Goal: Information Seeking & Learning: Understand process/instructions

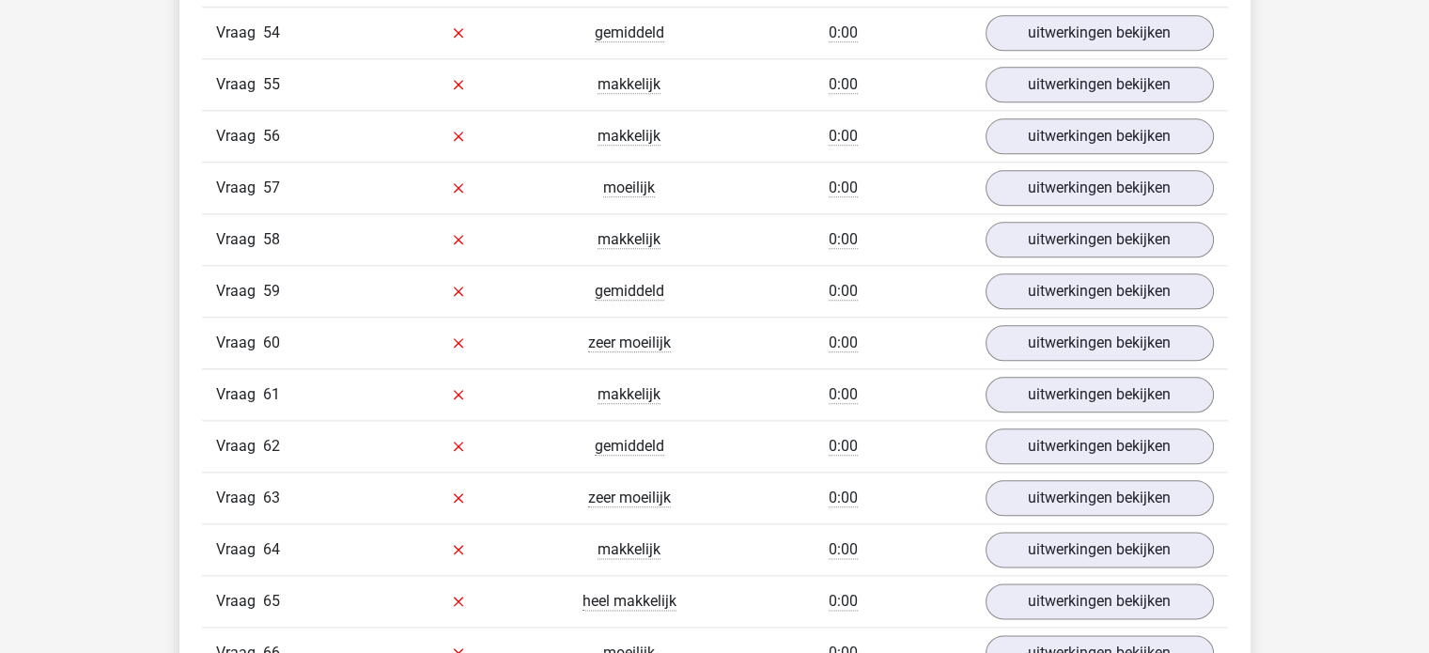
scroll to position [9249, 0]
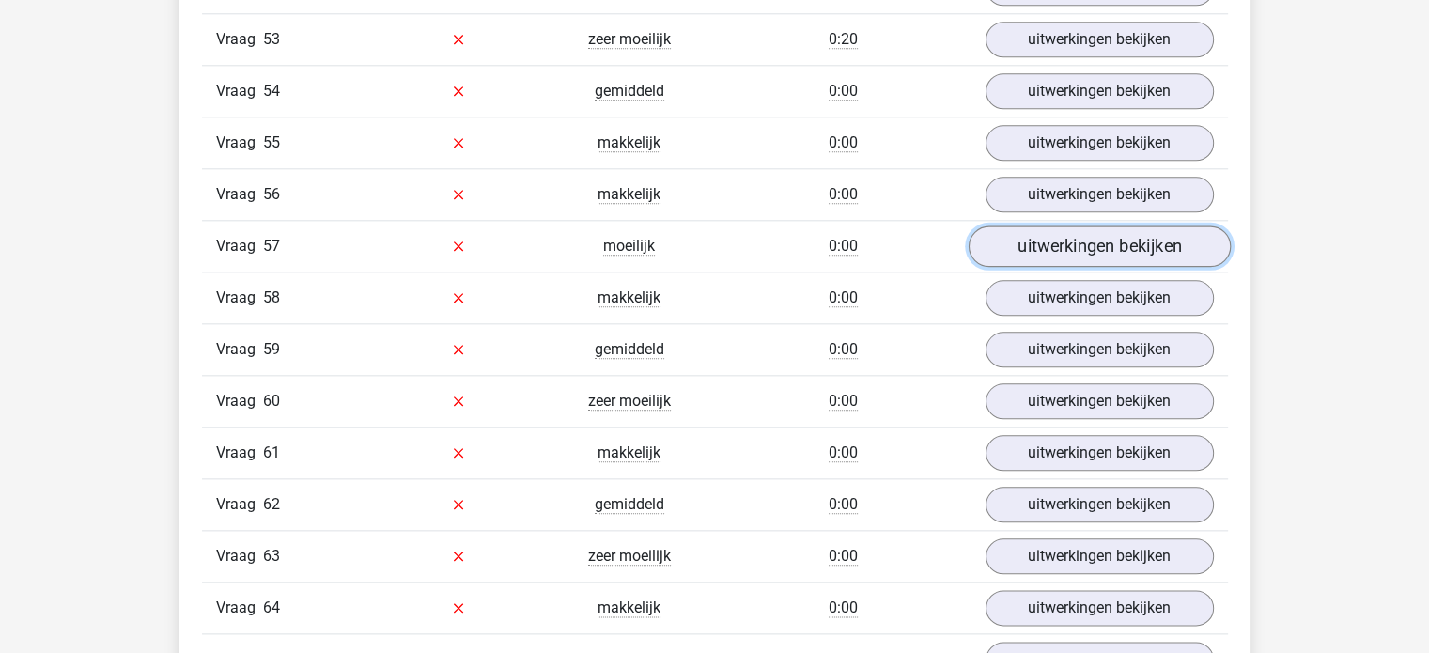
click at [1045, 226] on link "uitwerkingen bekijken" at bounding box center [1099, 246] width 262 height 41
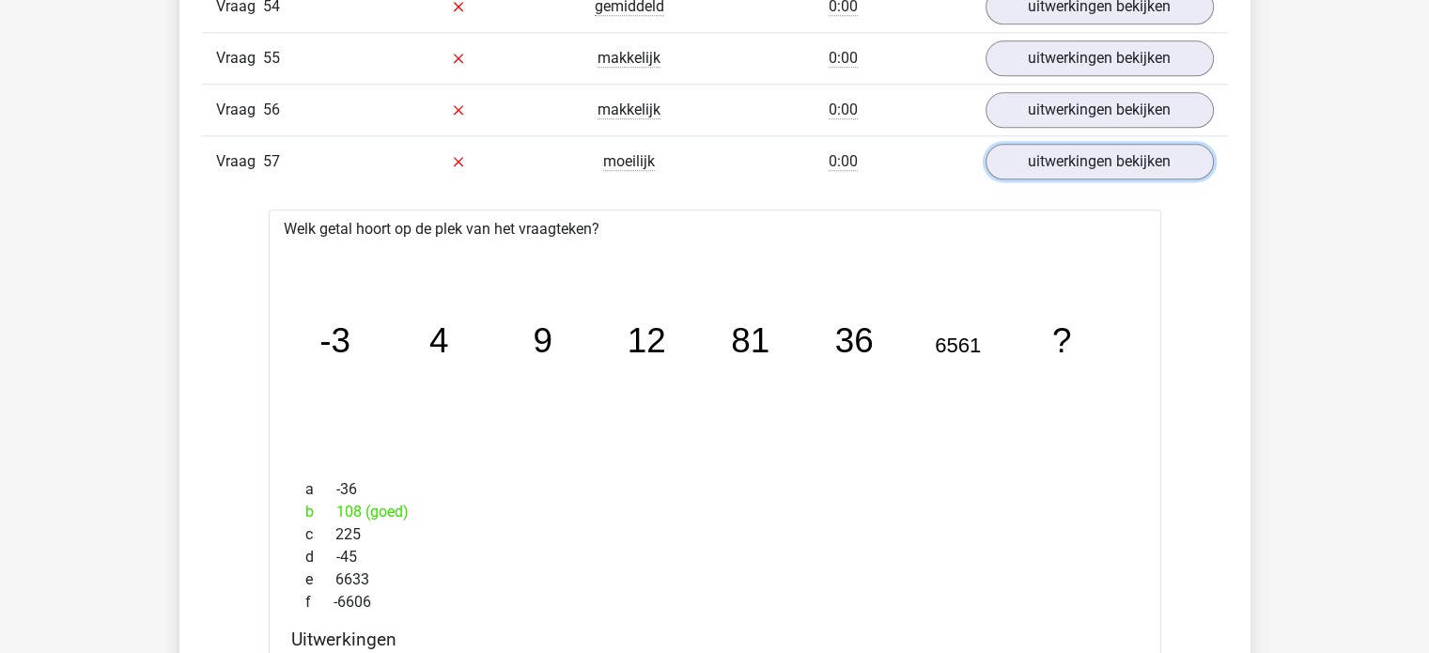
scroll to position [9336, 0]
click at [992, 139] on link "uitwerkingen bekijken" at bounding box center [1099, 159] width 262 height 41
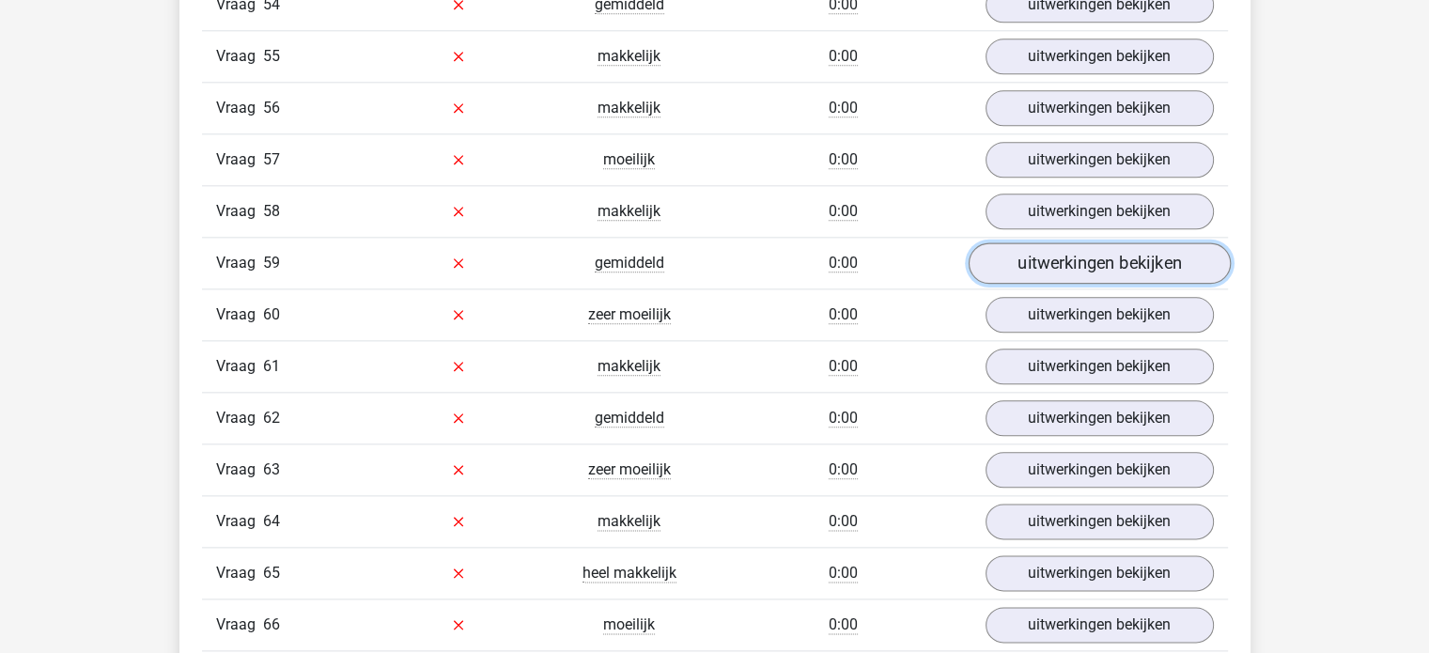
click at [1026, 242] on link "uitwerkingen bekijken" at bounding box center [1099, 262] width 262 height 41
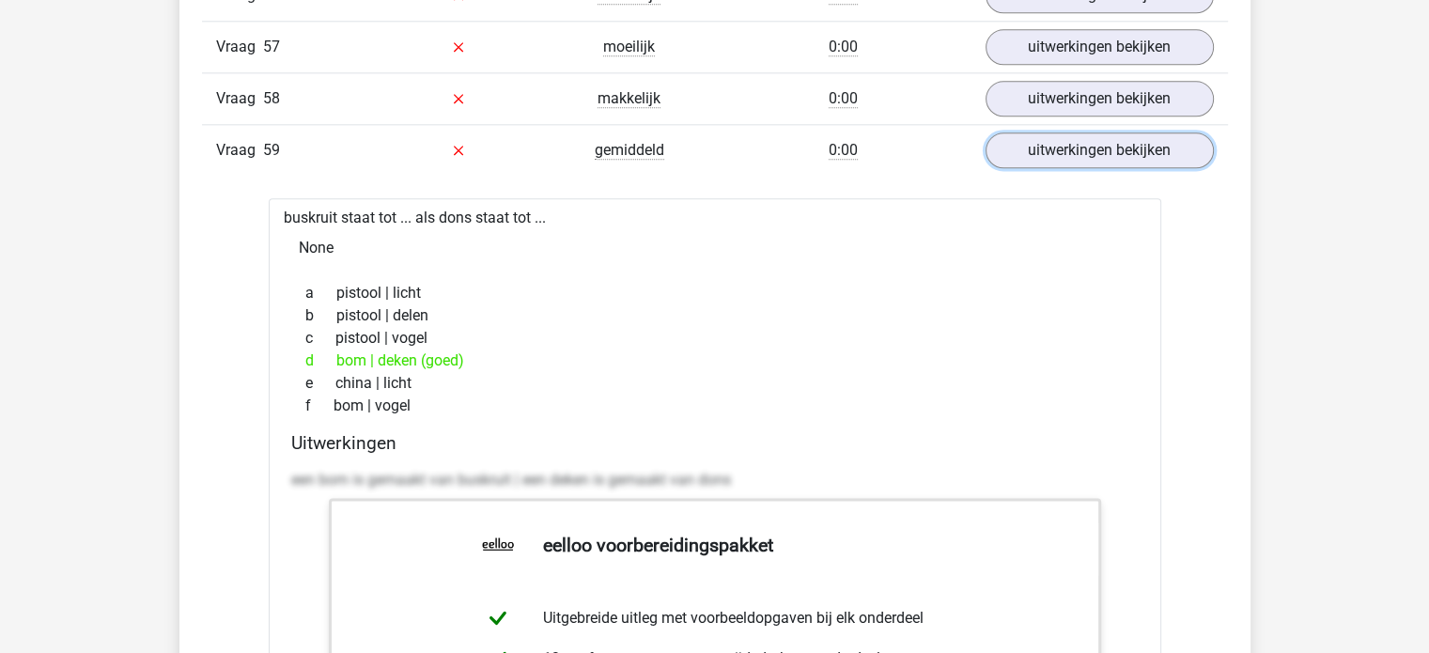
scroll to position [9389, 0]
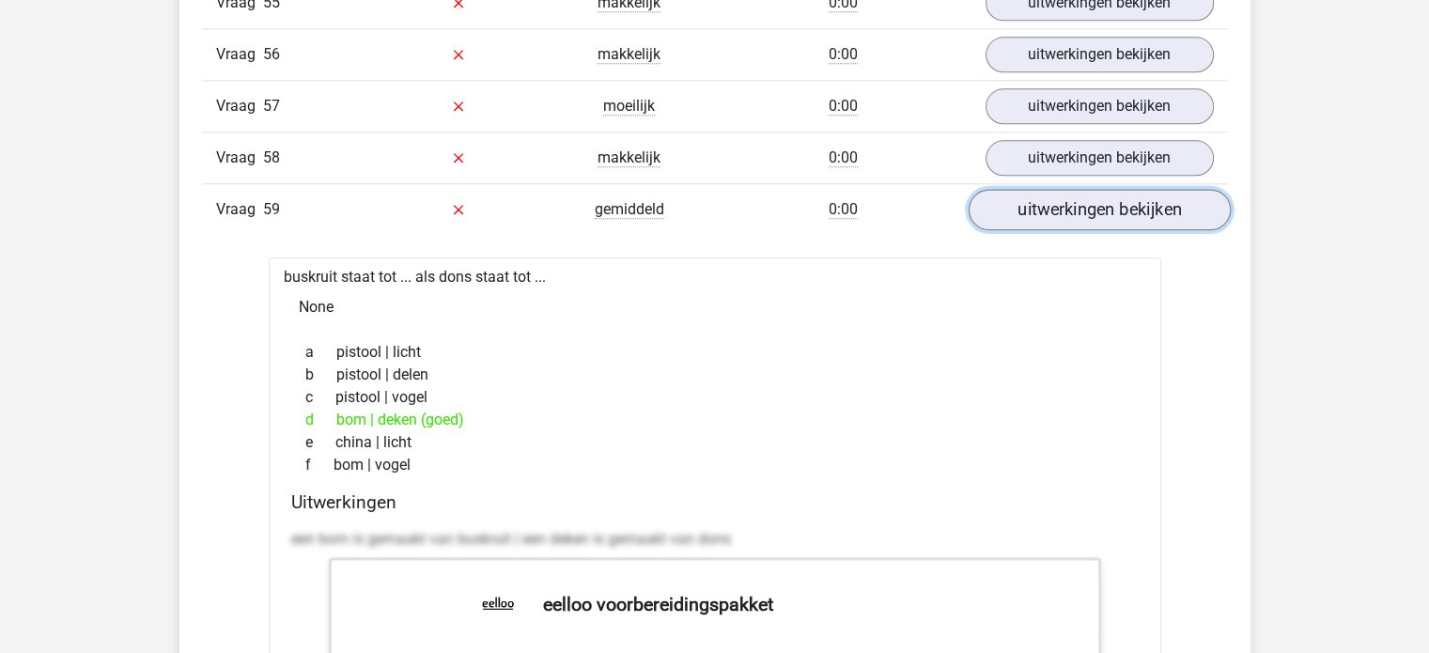
click at [1028, 189] on link "uitwerkingen bekijken" at bounding box center [1099, 209] width 262 height 41
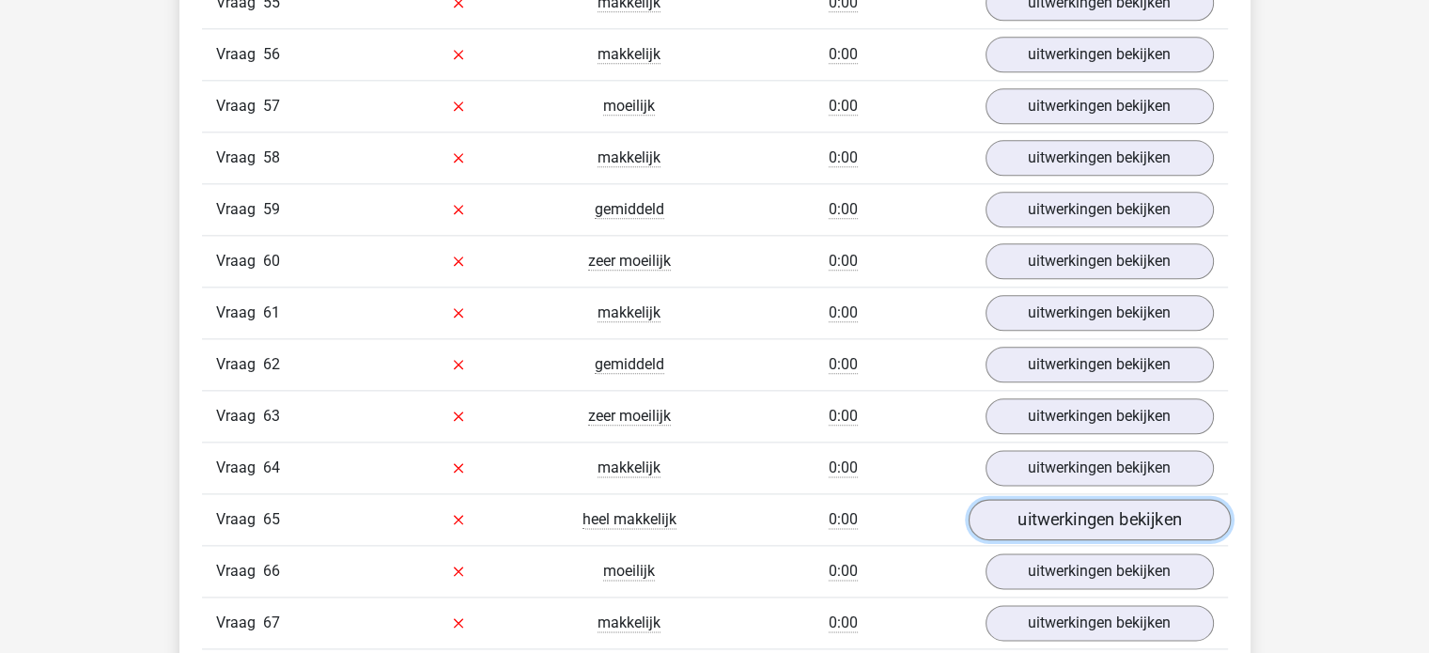
click at [1031, 499] on link "uitwerkingen bekijken" at bounding box center [1099, 519] width 262 height 41
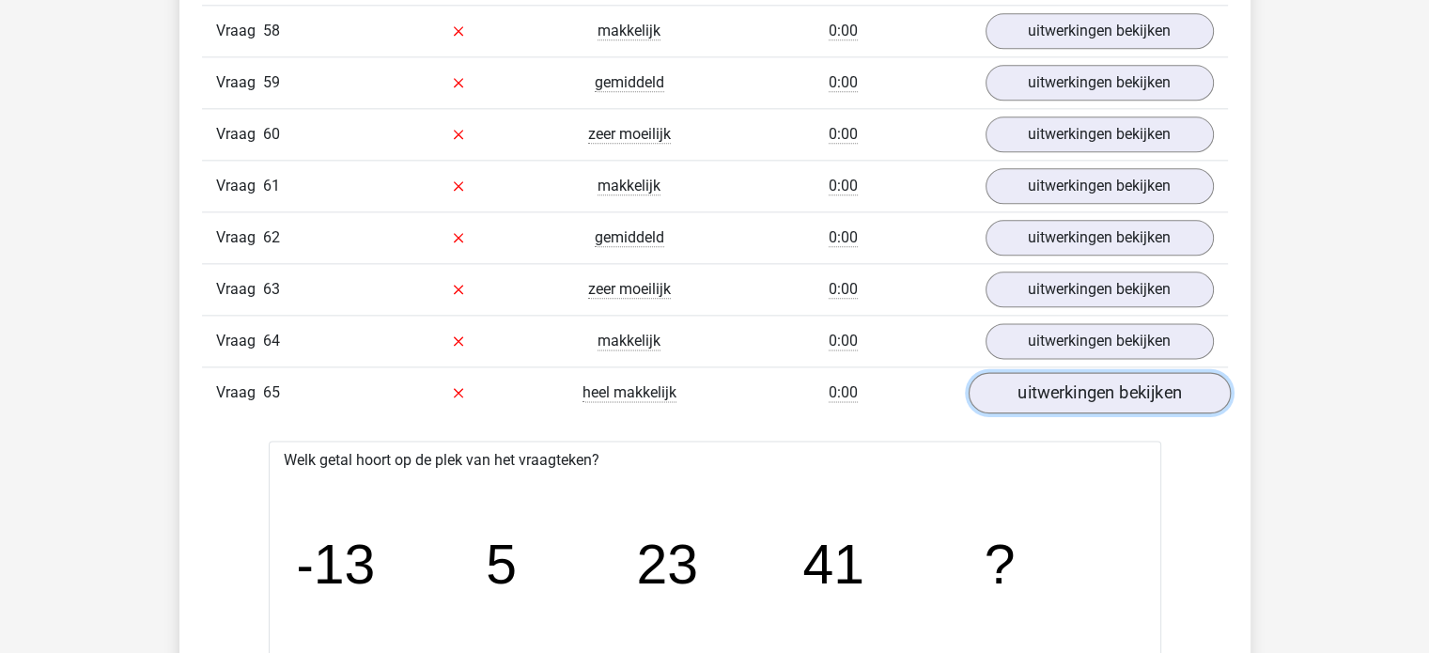
scroll to position [9518, 0]
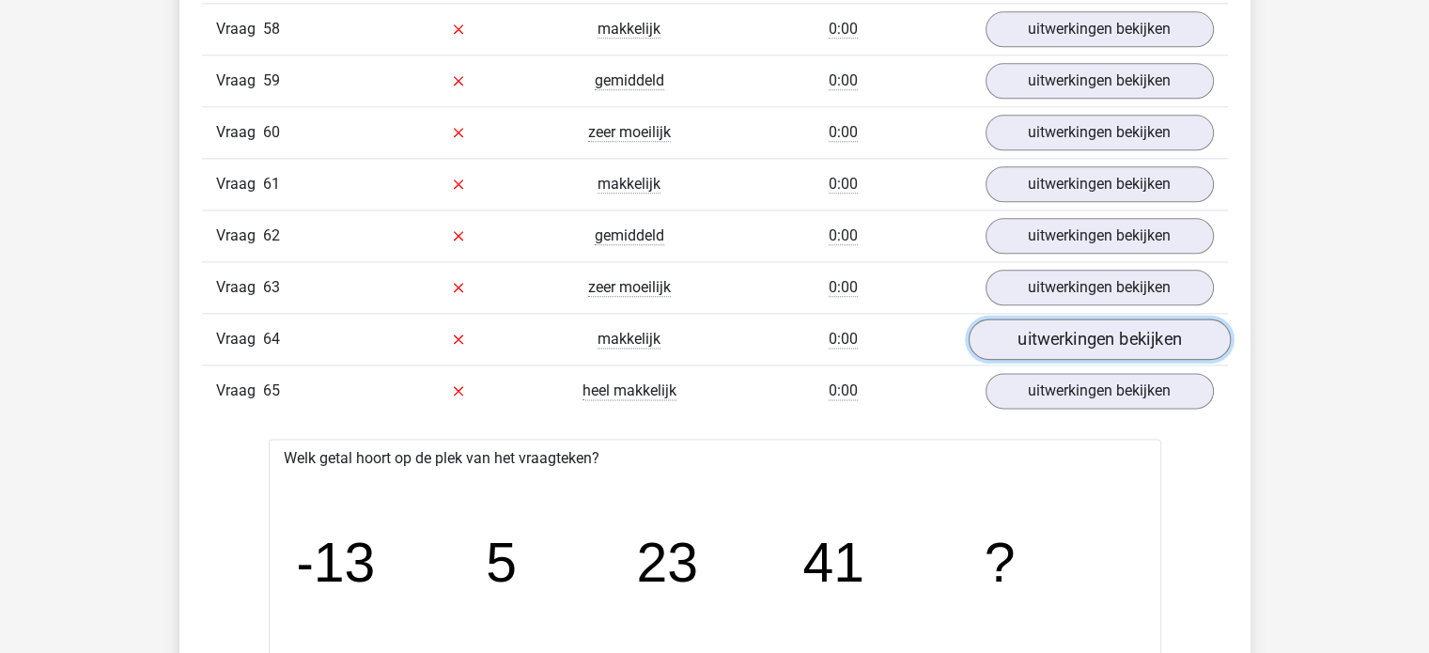
click at [1071, 319] on link "uitwerkingen bekijken" at bounding box center [1099, 339] width 262 height 41
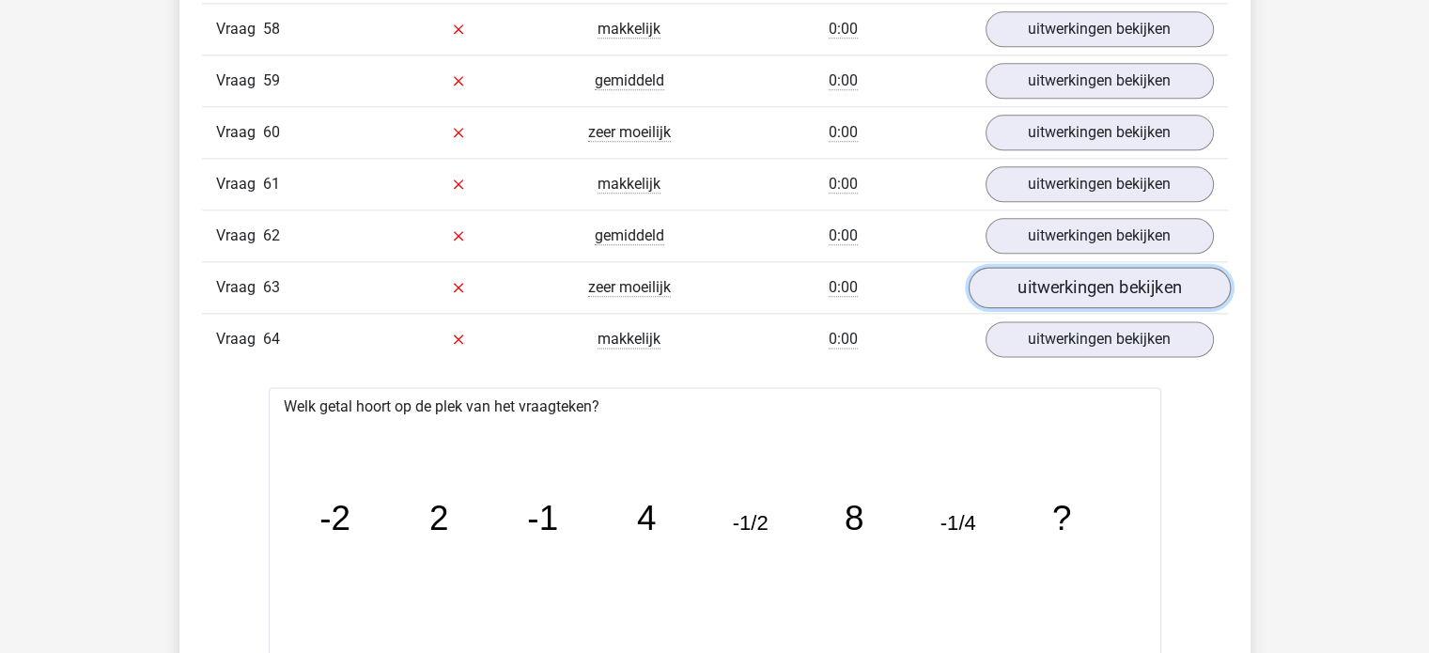
click at [1086, 267] on link "uitwerkingen bekijken" at bounding box center [1099, 287] width 262 height 41
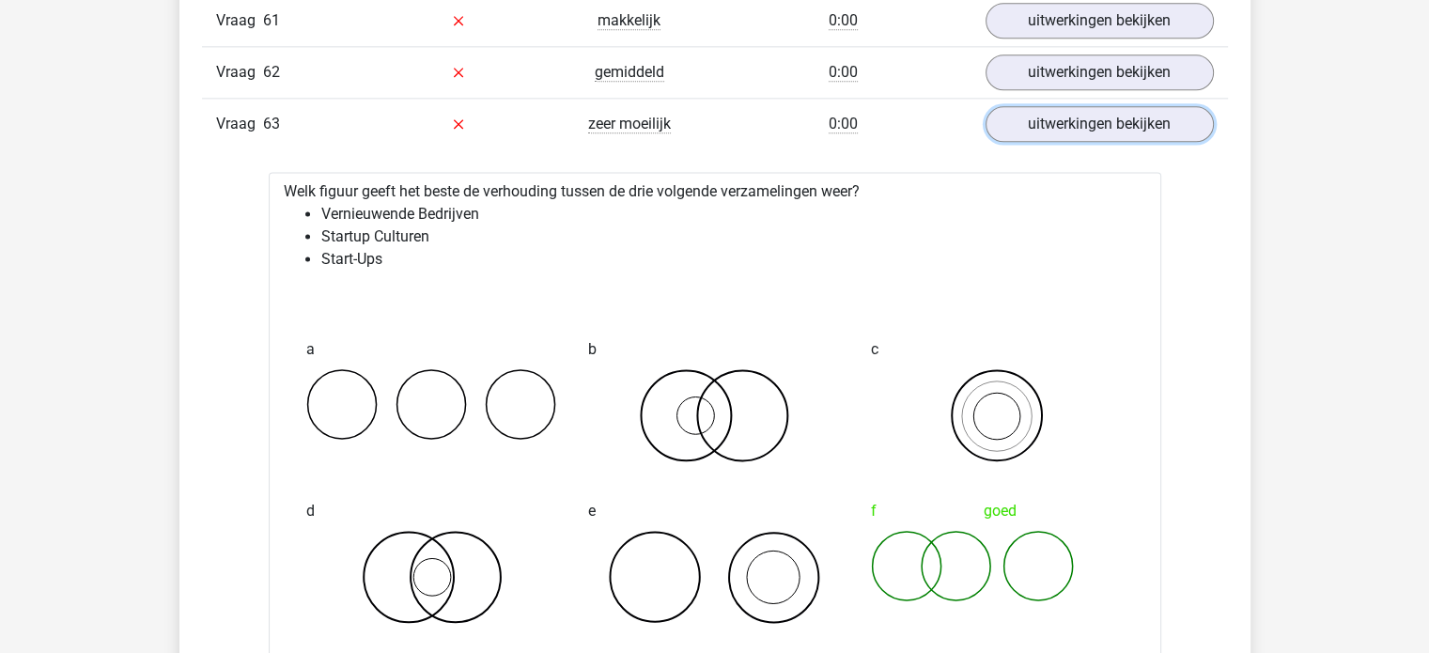
scroll to position [9679, 0]
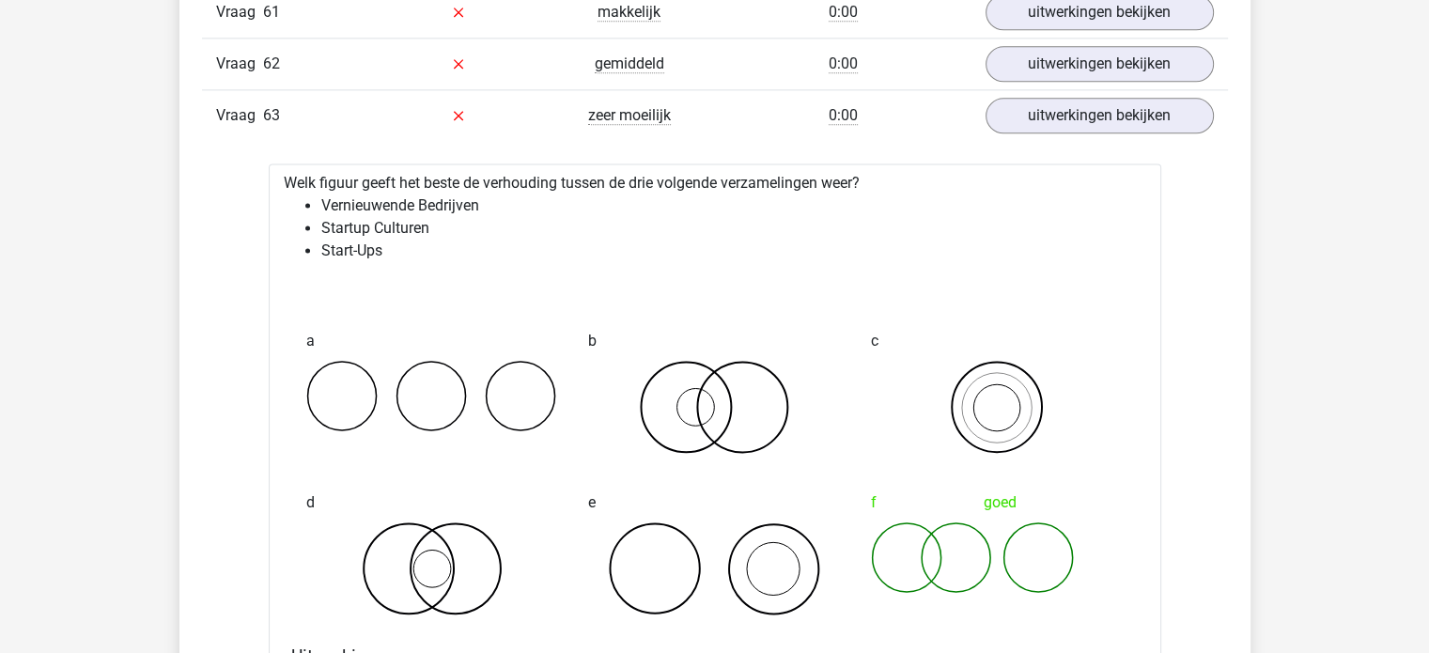
scroll to position [9691, 0]
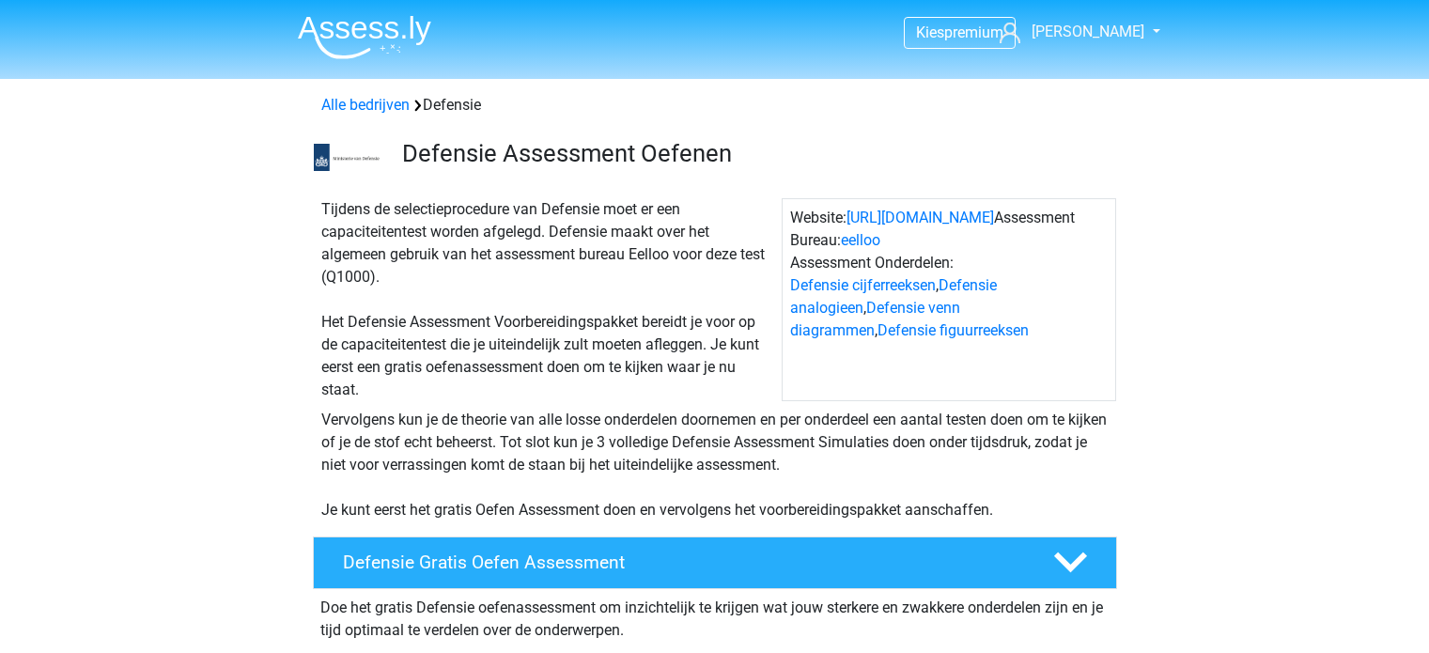
scroll to position [2073, 0]
